Goal: Task Accomplishment & Management: Manage account settings

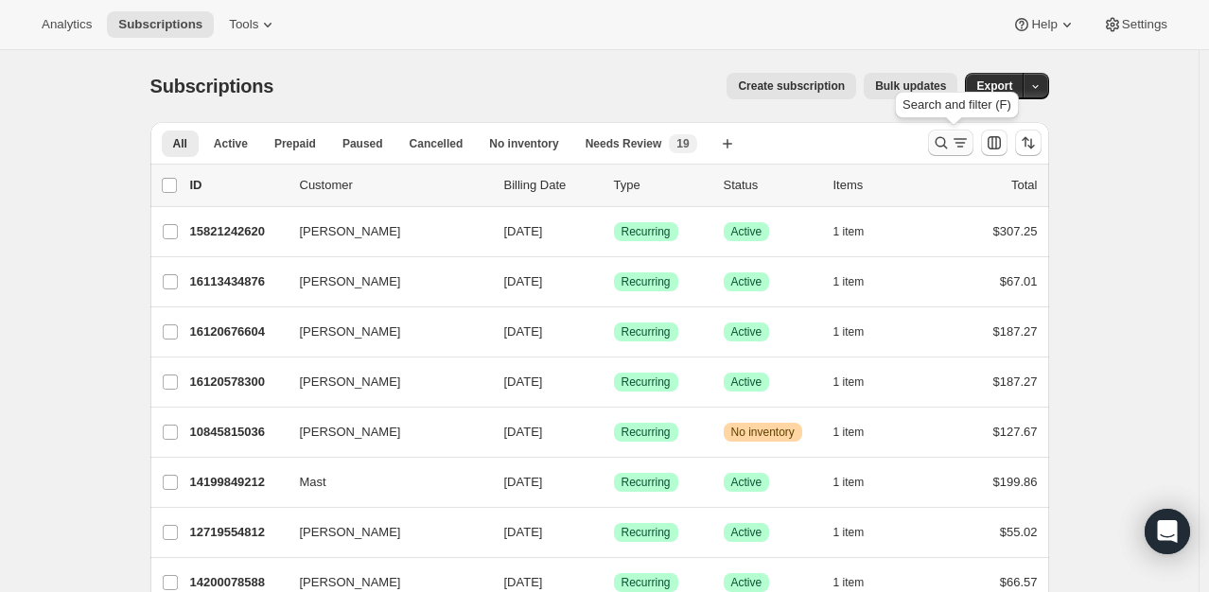
click at [954, 134] on icon "Search and filter results" at bounding box center [960, 142] width 19 height 19
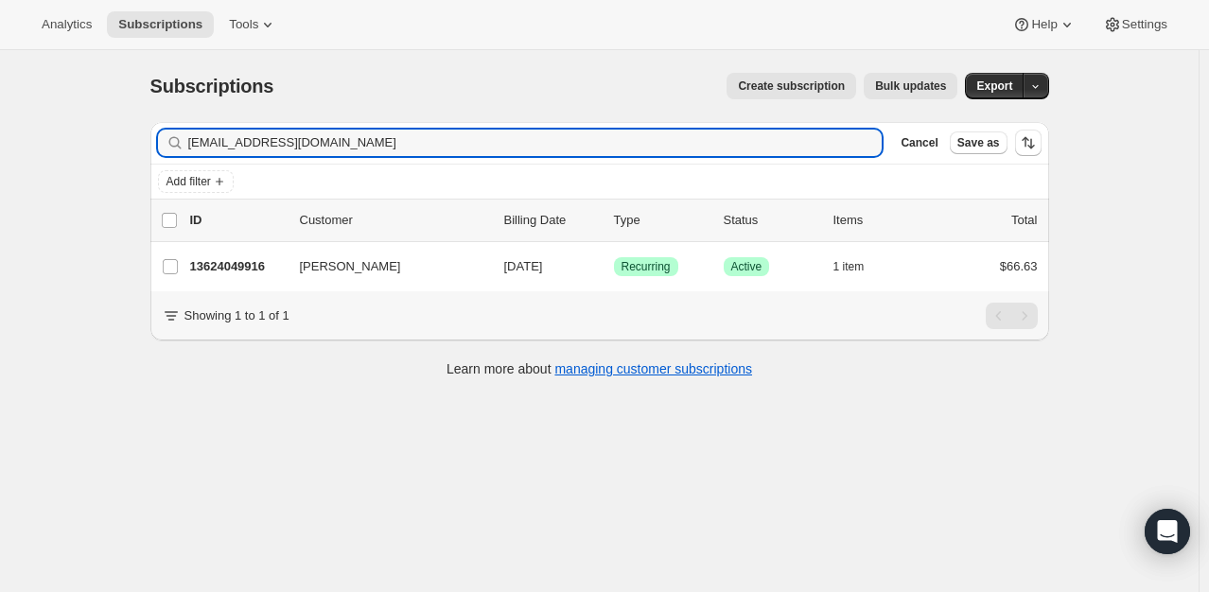
drag, startPoint x: 371, startPoint y: 147, endPoint x: 156, endPoint y: 153, distance: 214.8
click at [157, 153] on div "Filter subscribers nildacintron9@gmail.com Clear Cancel Save as" at bounding box center [599, 143] width 899 height 42
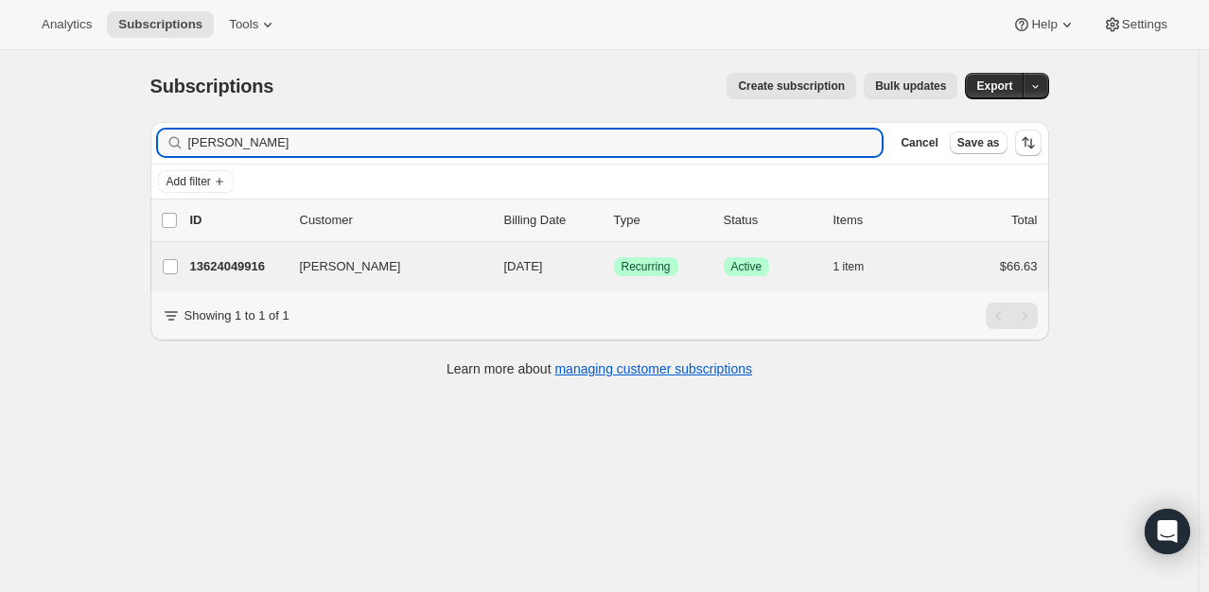
type input "[PERSON_NAME]"
click at [230, 250] on div "Nilda Cintron 13624049916 Nilda Cintron 10/16/2025 Success Recurring Success Ac…" at bounding box center [599, 266] width 899 height 49
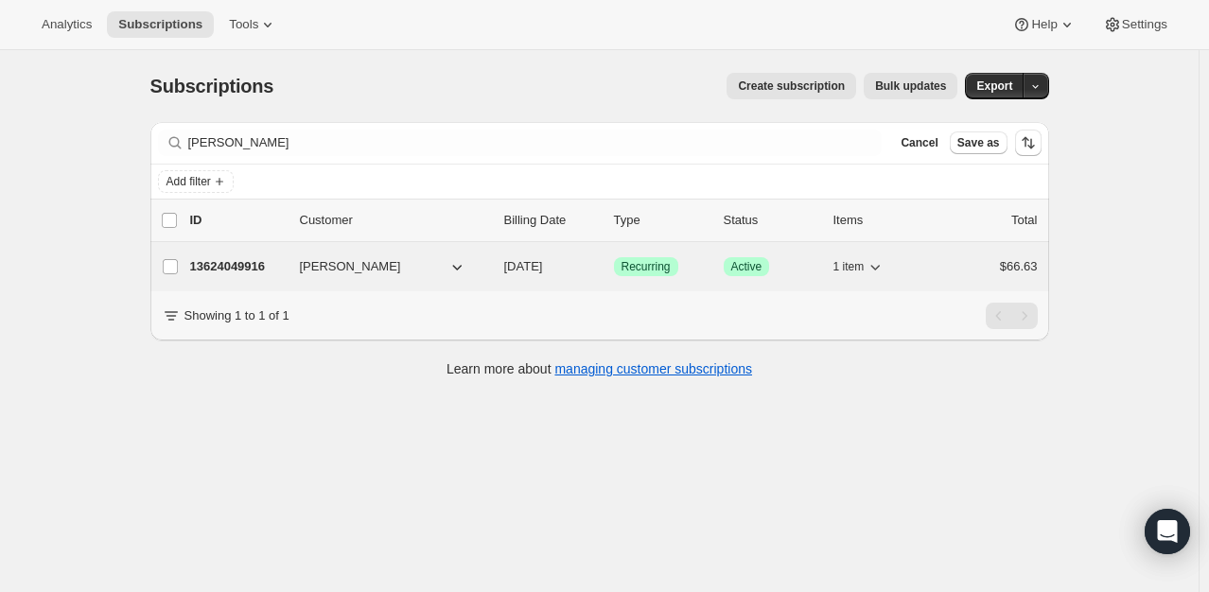
click at [237, 269] on p "13624049916" at bounding box center [237, 266] width 95 height 19
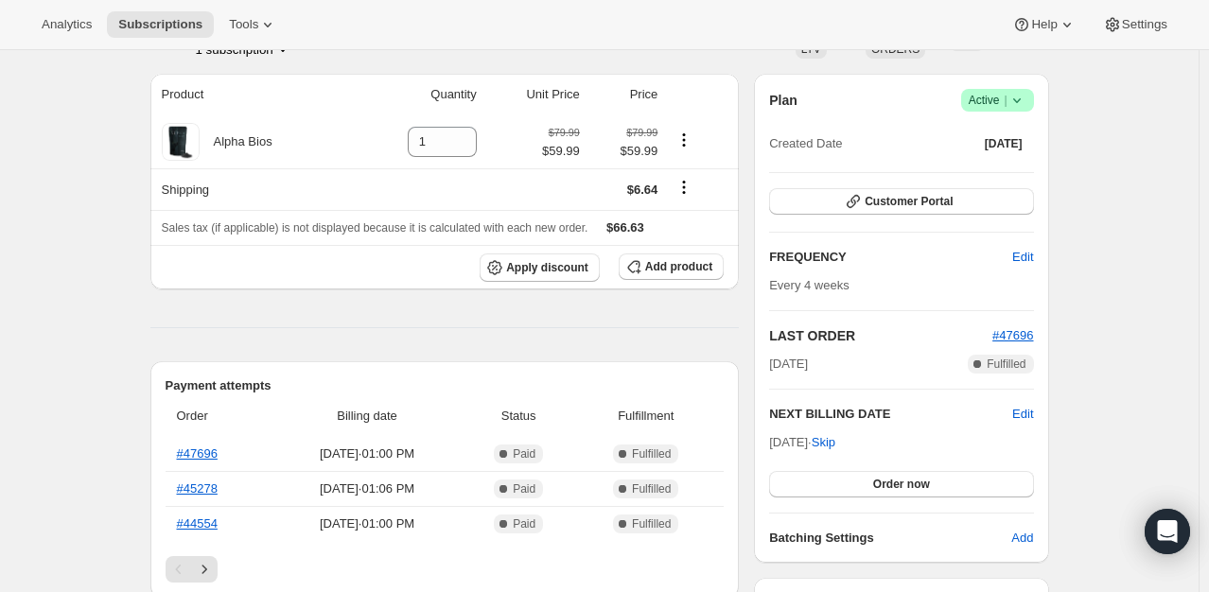
scroll to position [189, 0]
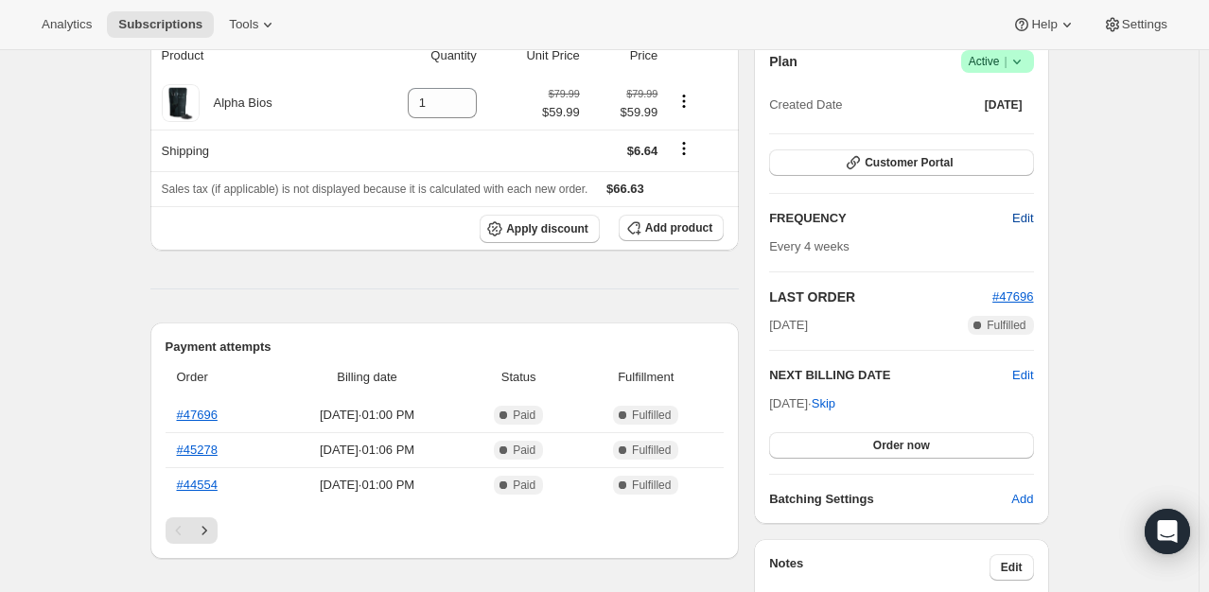
click at [1033, 217] on span "Edit" at bounding box center [1022, 218] width 21 height 19
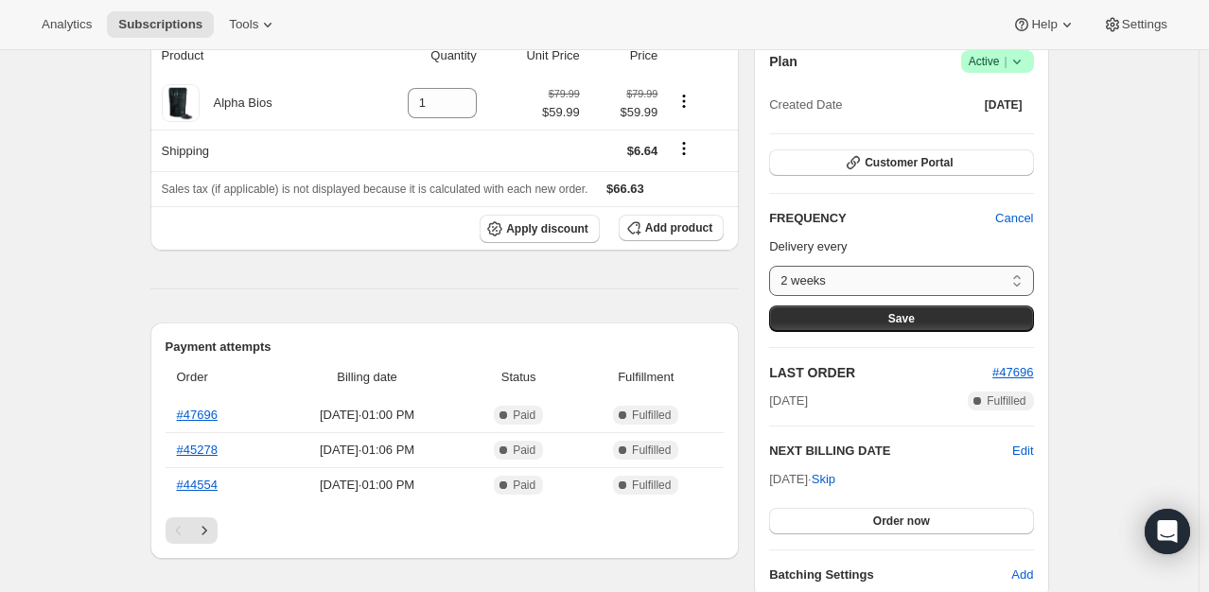
click at [1023, 278] on select "2 weeks 4 weeks Custom..." at bounding box center [901, 281] width 264 height 30
select select "WEEK#4"
click at [774, 266] on select "2 weeks 4 weeks Custom..." at bounding box center [901, 281] width 264 height 30
click at [883, 323] on button "Save" at bounding box center [901, 319] width 264 height 26
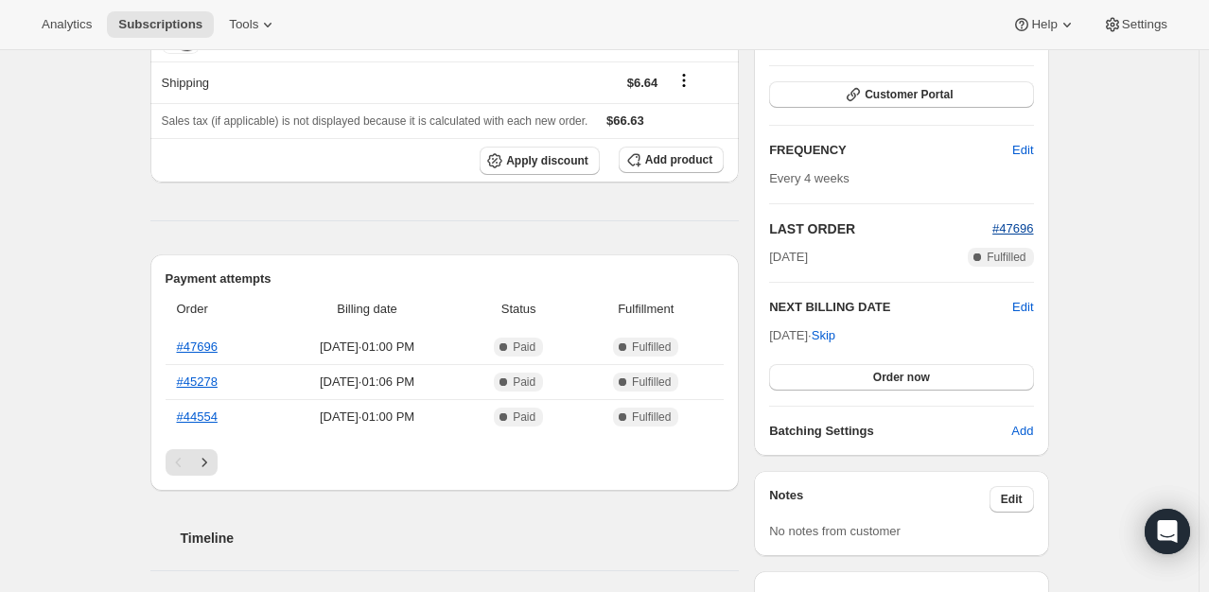
scroll to position [378, 0]
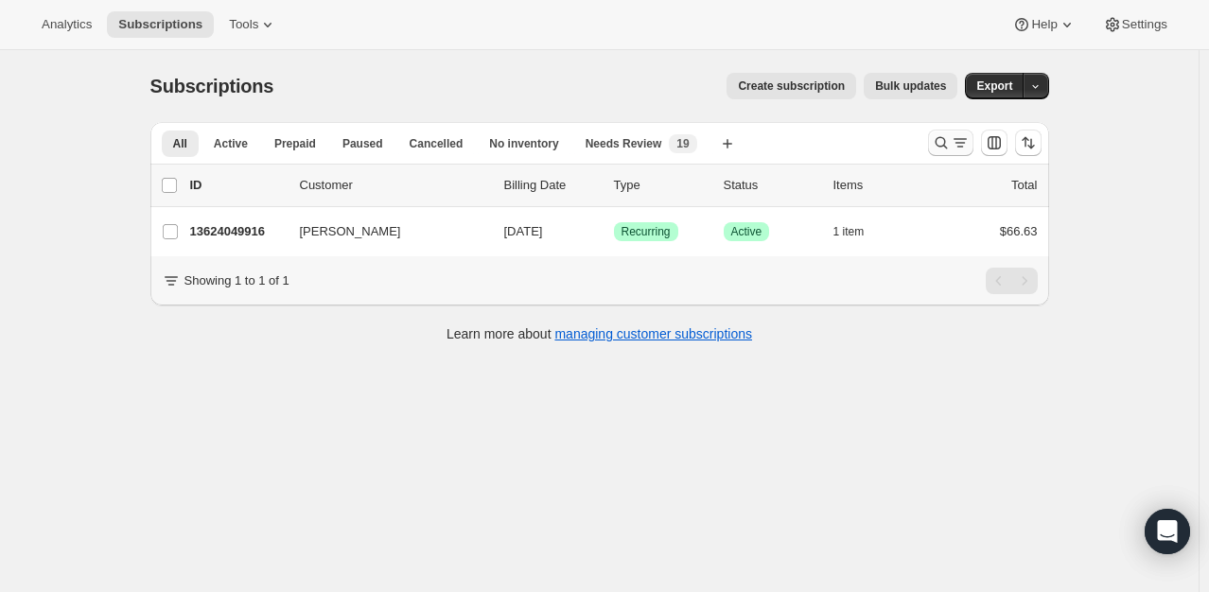
click at [951, 142] on icon "Search and filter results" at bounding box center [941, 142] width 19 height 19
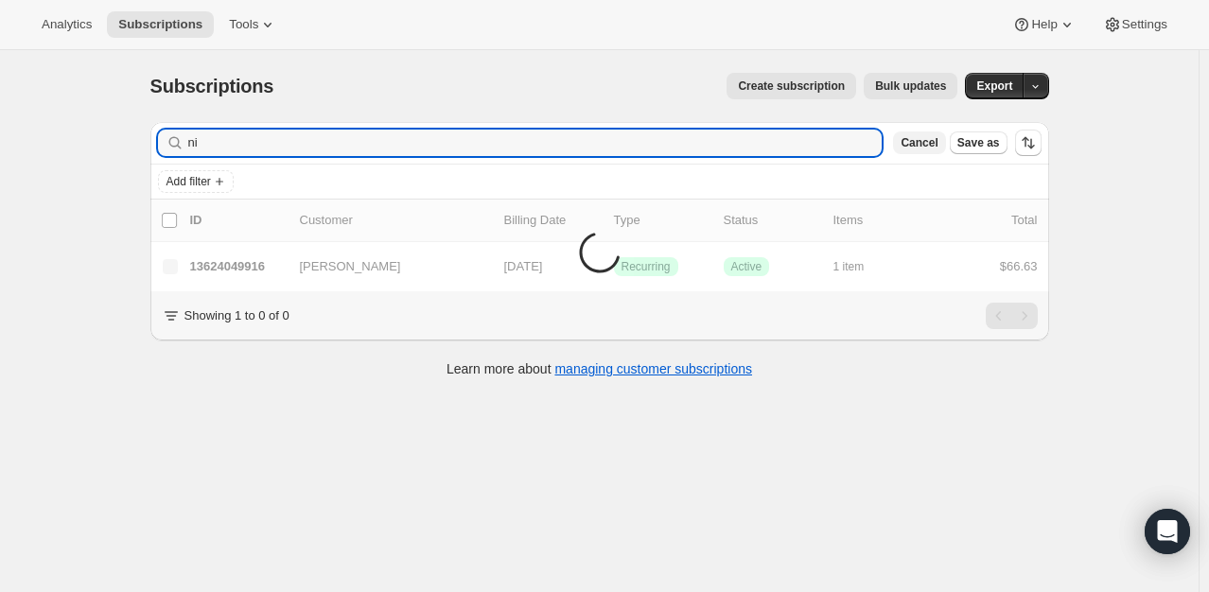
type input "n"
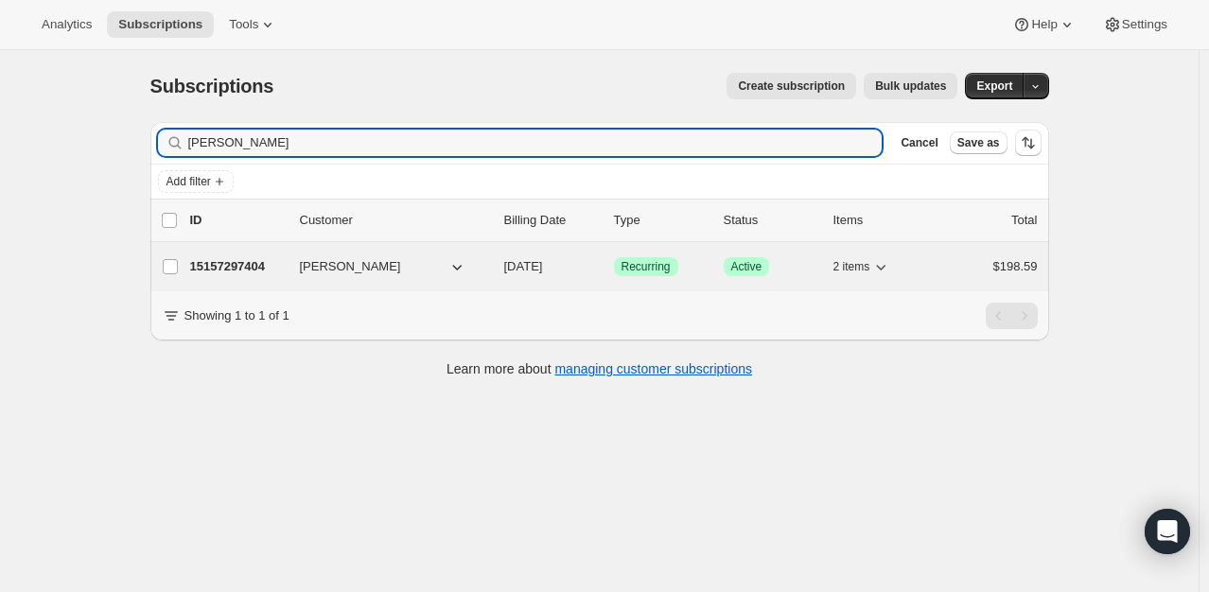
type input "[PERSON_NAME]"
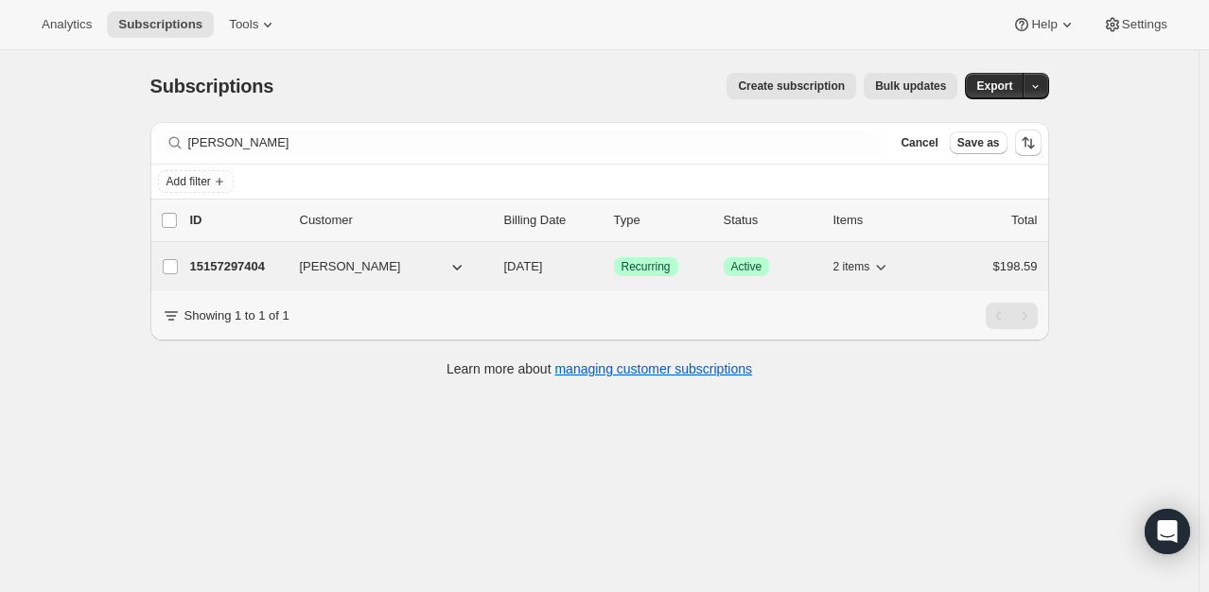
click at [310, 265] on span "[PERSON_NAME]" at bounding box center [350, 266] width 101 height 19
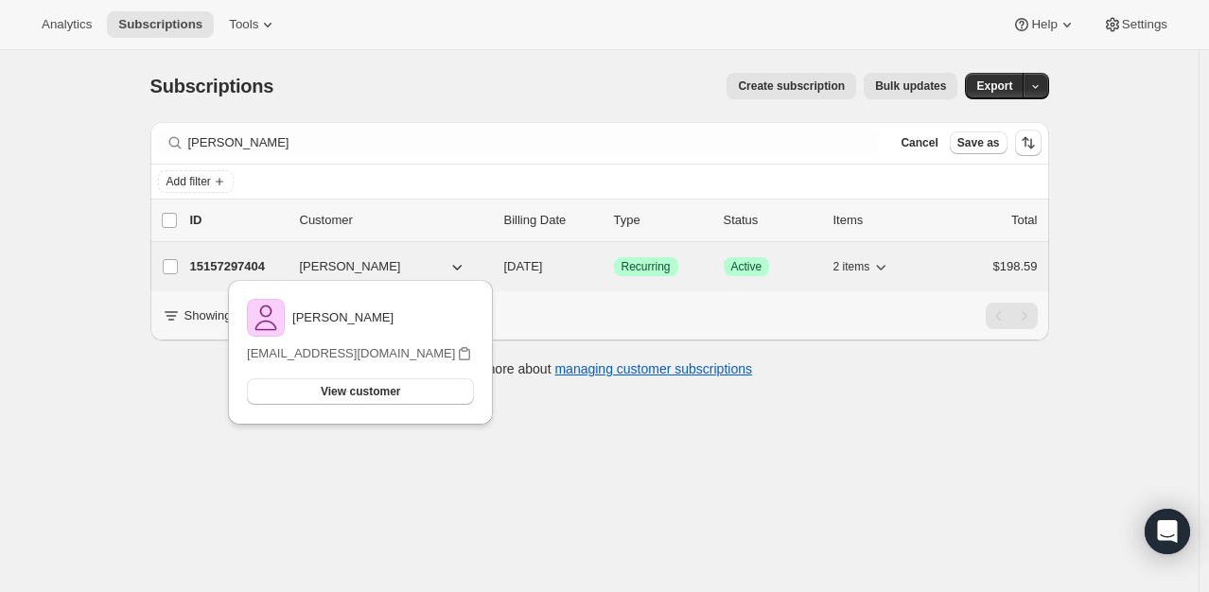
click at [221, 270] on p "15157297404" at bounding box center [237, 266] width 95 height 19
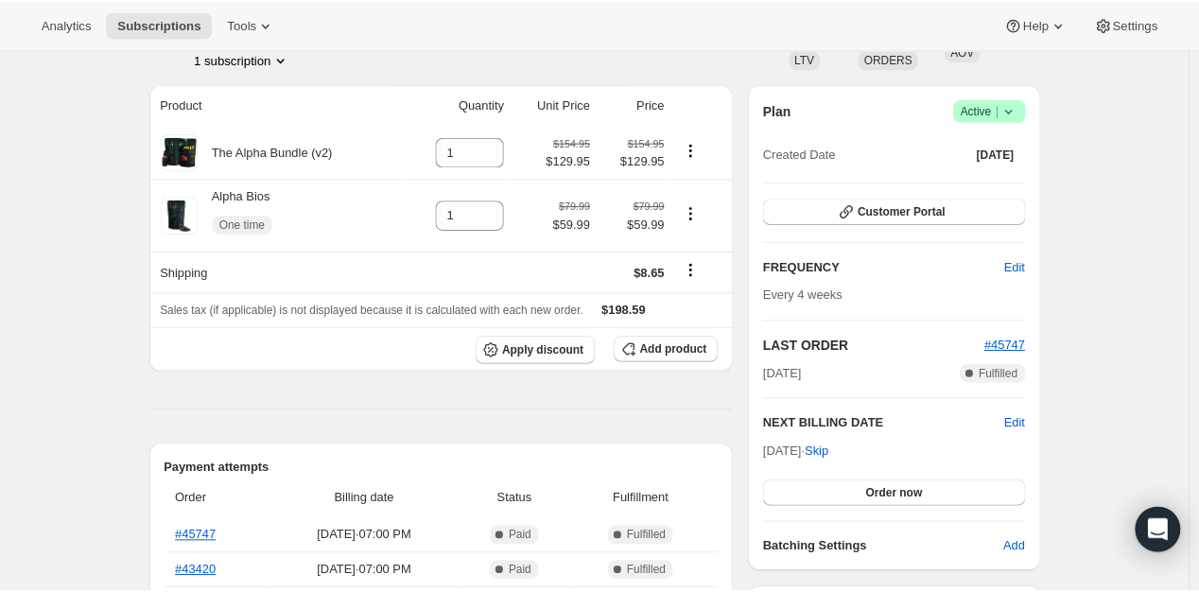
scroll to position [95, 0]
